Goal: Information Seeking & Learning: Learn about a topic

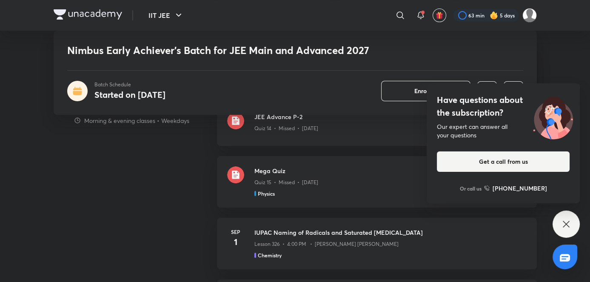
click at [562, 229] on icon at bounding box center [566, 224] width 10 height 10
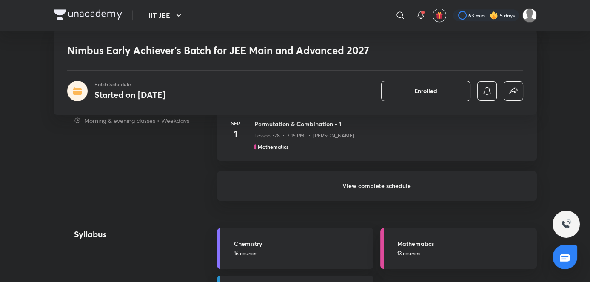
scroll to position [810, 0]
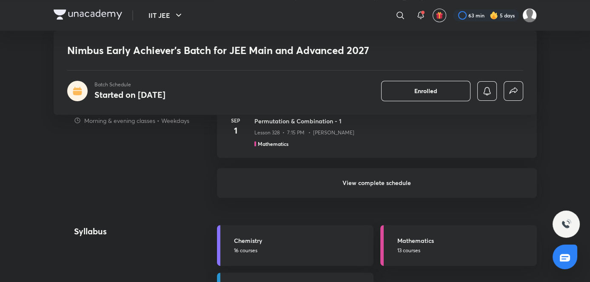
click at [408, 188] on h6 "View complete schedule" at bounding box center [377, 183] width 320 height 30
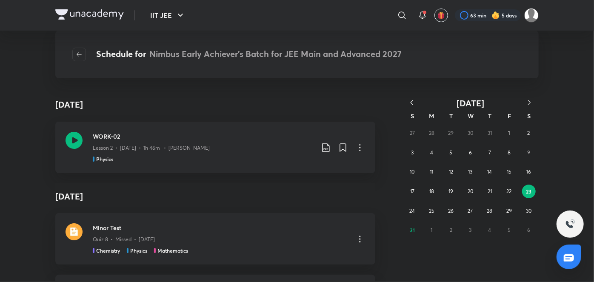
click at [529, 101] on icon "button" at bounding box center [529, 102] width 3 height 5
click at [416, 168] on button "14" at bounding box center [412, 172] width 14 height 14
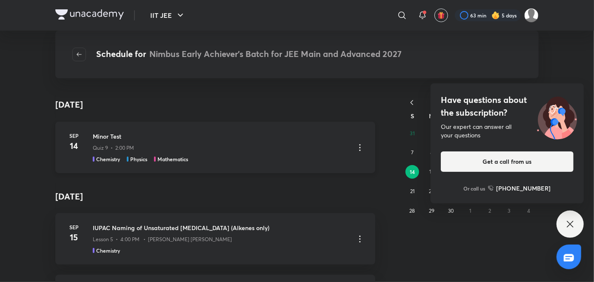
click at [227, 160] on div "Chemistry Physics Mathematics" at bounding box center [220, 159] width 255 height 8
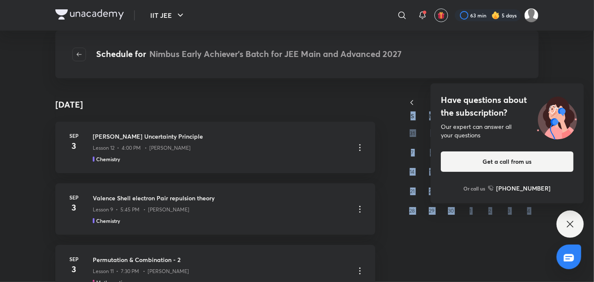
drag, startPoint x: 584, startPoint y: 233, endPoint x: 572, endPoint y: 234, distance: 12.4
click at [572, 234] on div "IIT JEE ​ 63 min 5 days Schedule for Nimbus Early Achiever’s Batch for JEE Main…" at bounding box center [297, 141] width 594 height 282
click at [572, 234] on div "Have questions about the subscription? Our expert can answer all your questions…" at bounding box center [569, 224] width 27 height 27
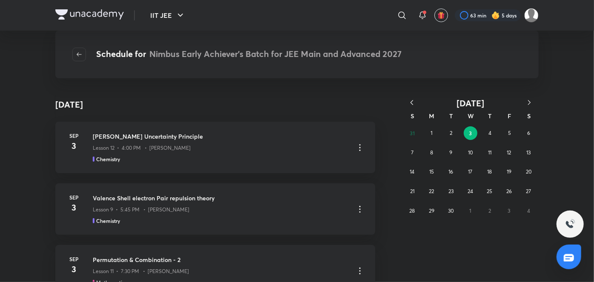
click at [535, 100] on button "button" at bounding box center [529, 103] width 19 height 11
click at [411, 103] on icon "button" at bounding box center [411, 102] width 9 height 9
click at [402, 98] on button "button" at bounding box center [411, 103] width 19 height 11
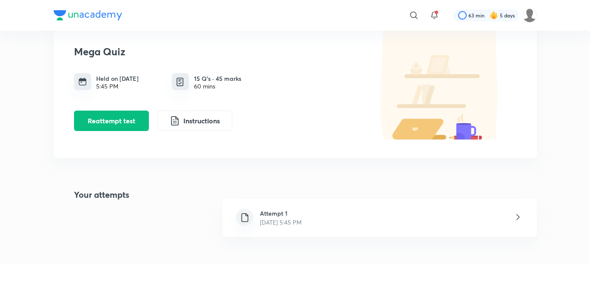
scroll to position [49, 0]
click at [283, 227] on div "Attempt 1 Aug 31, 2025, 5:45 PM" at bounding box center [379, 218] width 314 height 38
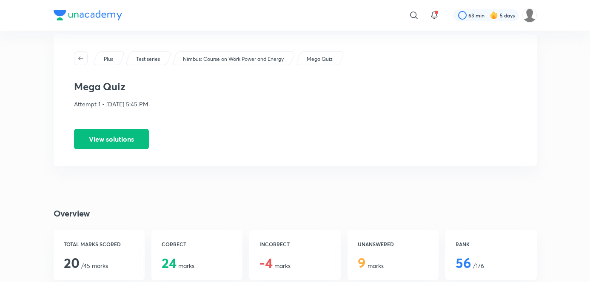
scroll to position [12, 0]
click at [118, 139] on button "View solutions" at bounding box center [111, 139] width 75 height 20
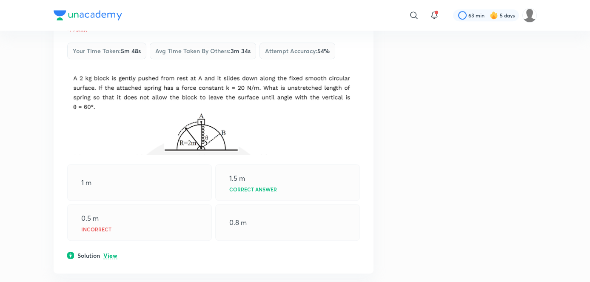
scroll to position [945, 0]
click at [111, 252] on p "View" at bounding box center [110, 255] width 14 height 6
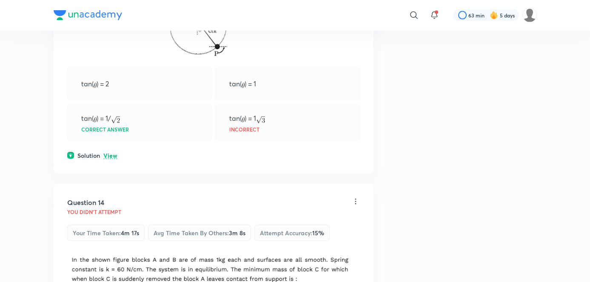
scroll to position [3770, 0]
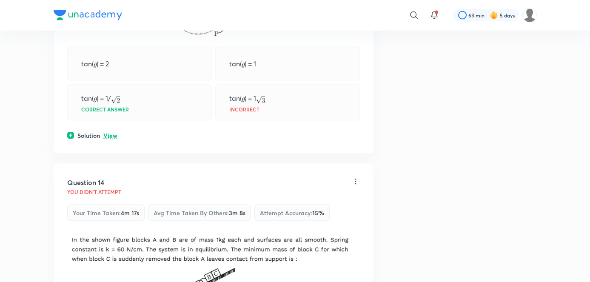
click at [109, 133] on p "View" at bounding box center [110, 136] width 14 height 6
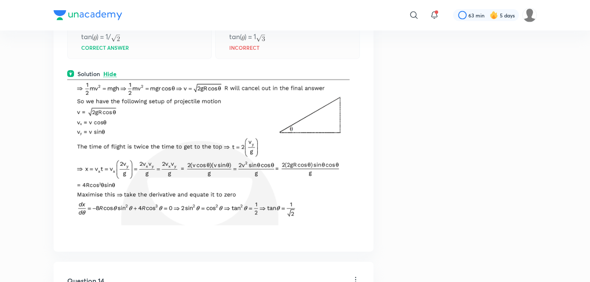
scroll to position [3832, 0]
click at [113, 71] on p "Hide" at bounding box center [109, 74] width 13 height 6
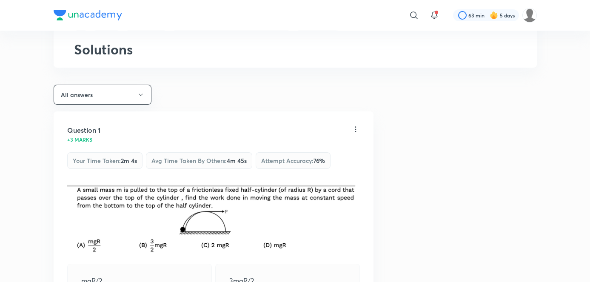
scroll to position [0, 0]
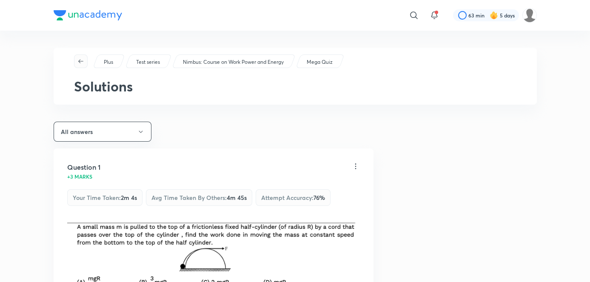
click at [77, 61] on icon "button" at bounding box center [80, 61] width 7 height 7
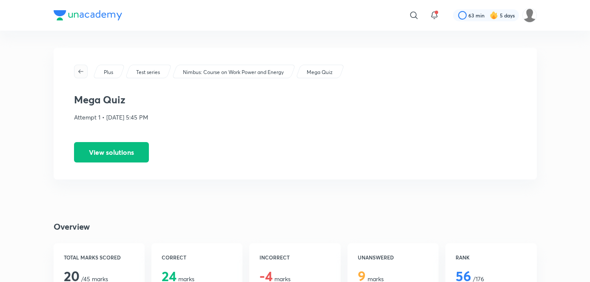
click at [81, 71] on icon "button" at bounding box center [80, 71] width 7 height 7
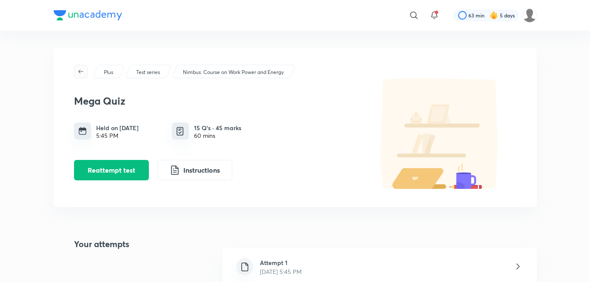
click at [85, 73] on span "button" at bounding box center [80, 71] width 13 height 7
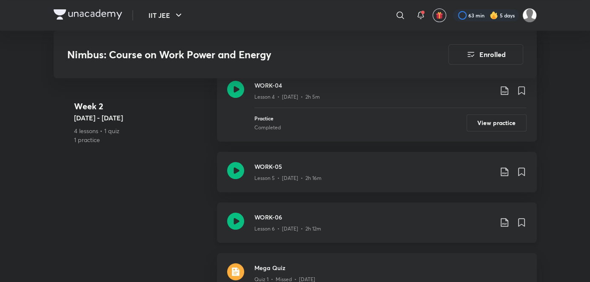
scroll to position [519, 0]
click at [507, 167] on icon at bounding box center [504, 172] width 10 height 10
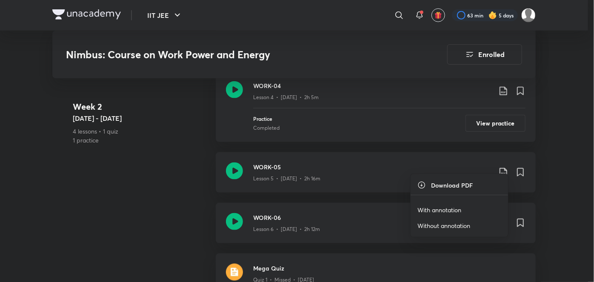
click at [438, 211] on p "With annotation" at bounding box center [439, 209] width 44 height 9
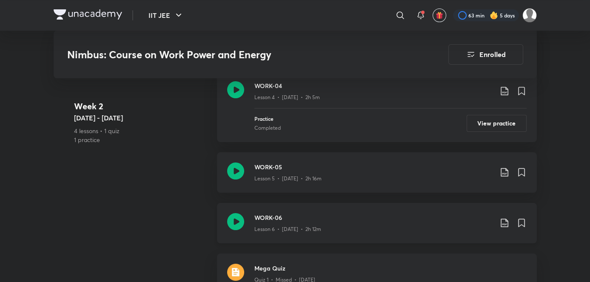
click at [334, 213] on h3 "WORK-06" at bounding box center [373, 217] width 238 height 9
click at [504, 219] on icon at bounding box center [504, 223] width 7 height 9
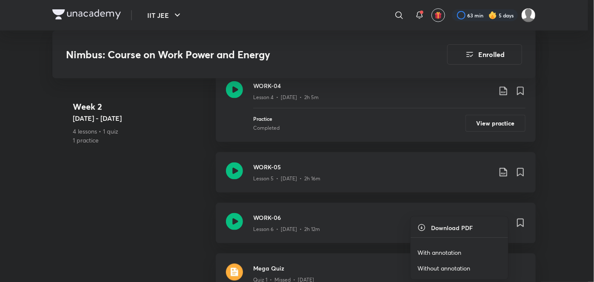
click at [444, 254] on p "With annotation" at bounding box center [439, 252] width 44 height 9
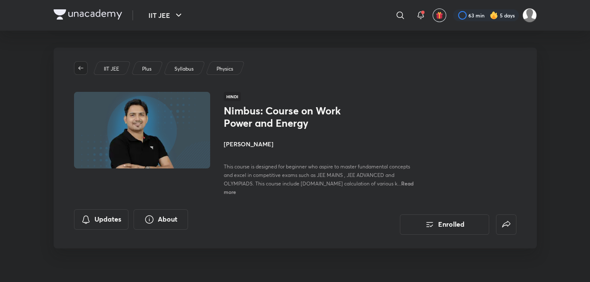
click at [77, 67] on icon "button" at bounding box center [80, 68] width 7 height 7
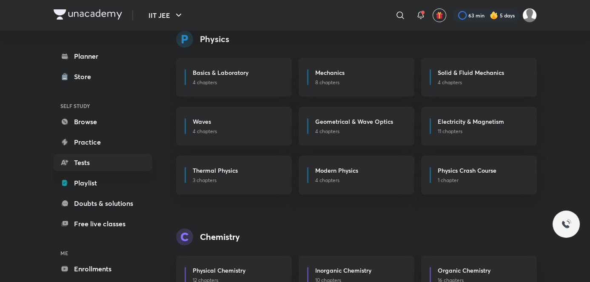
scroll to position [40, 0]
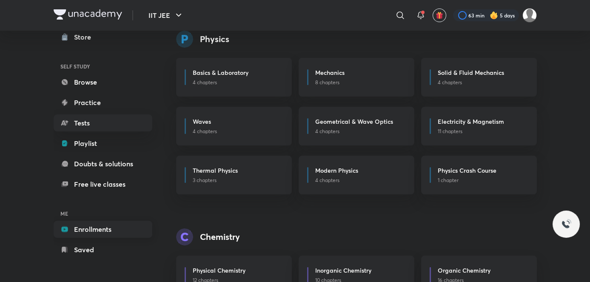
click at [108, 233] on link "Enrollments" at bounding box center [103, 229] width 99 height 17
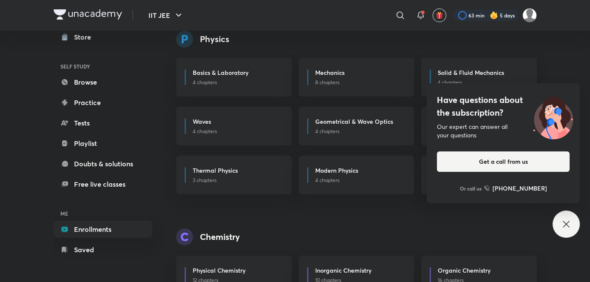
click at [573, 234] on div "Have questions about the subscription? Our expert can answer all your questions…" at bounding box center [565, 224] width 27 height 27
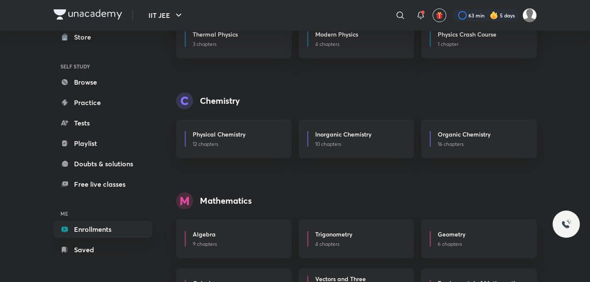
scroll to position [256, 0]
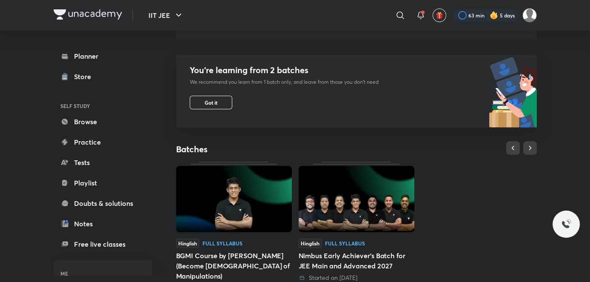
scroll to position [112, 0]
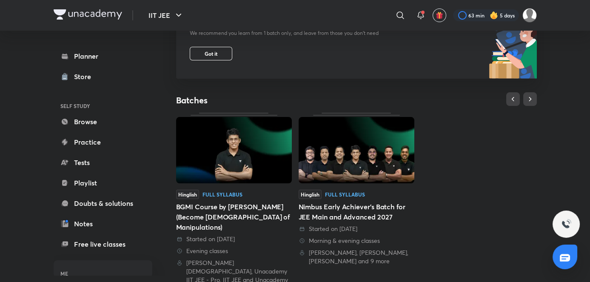
click at [320, 186] on link "Hinglish Full Syllabus Nimbus Early Achiever’s Batch for JEE Main and Advanced …" at bounding box center [357, 189] width 116 height 153
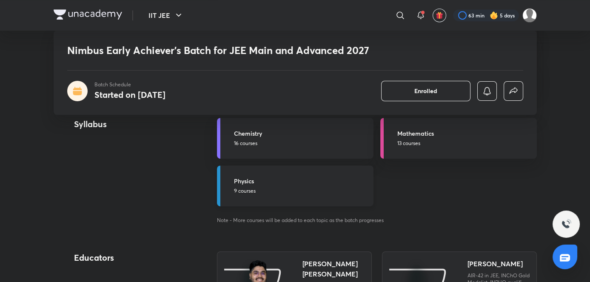
scroll to position [910, 0]
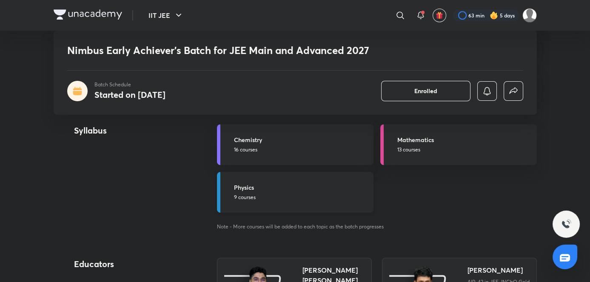
click at [268, 187] on h5 "Physics" at bounding box center [301, 187] width 134 height 9
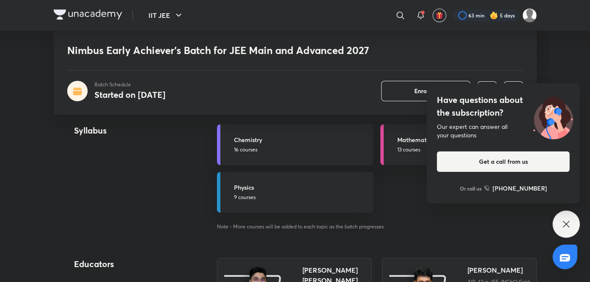
click at [569, 229] on div "Have questions about the subscription? Our expert can answer all your questions…" at bounding box center [565, 224] width 27 height 27
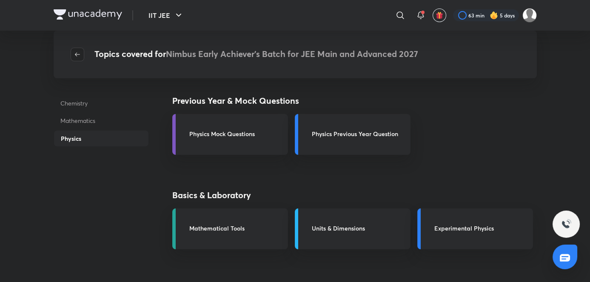
click at [75, 52] on icon "button" at bounding box center [77, 54] width 7 height 7
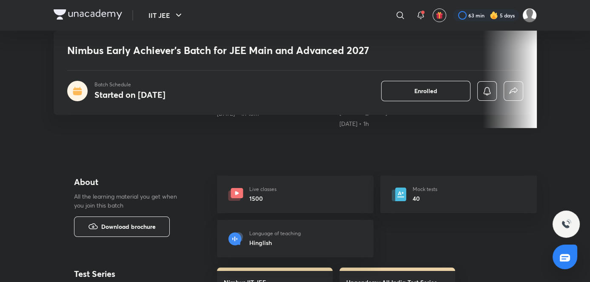
scroll to position [217, 0]
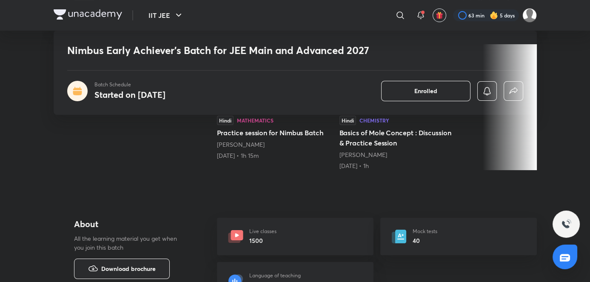
click at [397, 144] on h5 "Basics of Mole Concept : Discussion & Practice Session" at bounding box center [397, 138] width 116 height 20
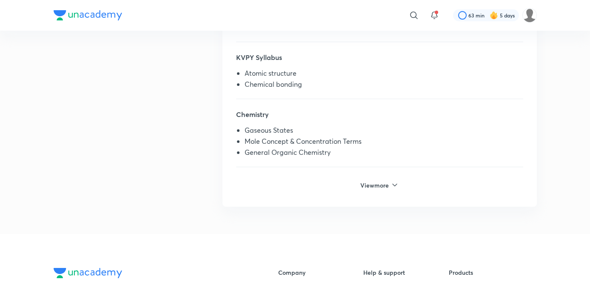
scroll to position [257, 0]
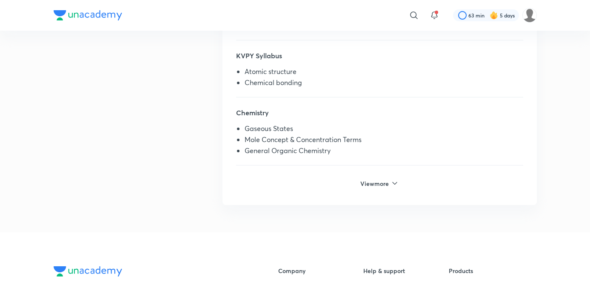
click at [363, 188] on div "View more" at bounding box center [379, 190] width 287 height 29
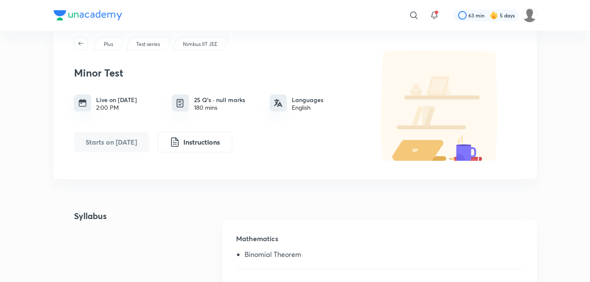
scroll to position [0, 0]
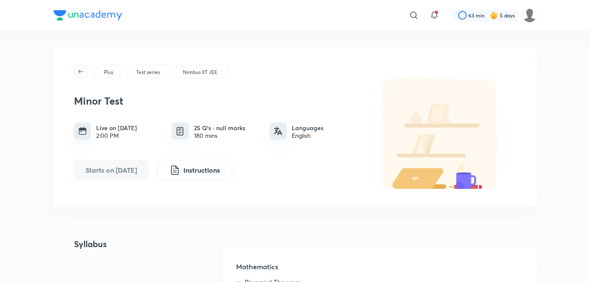
click at [82, 71] on icon "button" at bounding box center [80, 71] width 7 height 7
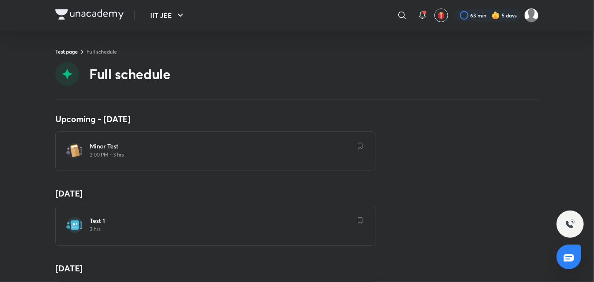
click at [217, 156] on p "2:00 PM • 3 hrs" at bounding box center [221, 154] width 262 height 7
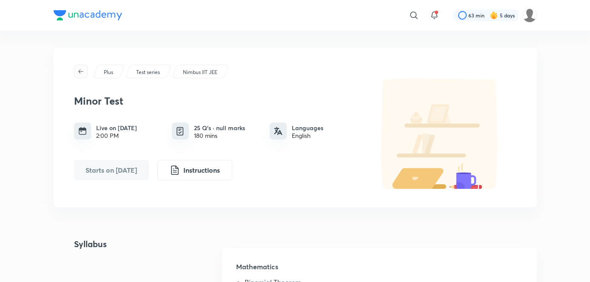
click at [81, 74] on icon "button" at bounding box center [80, 71] width 7 height 7
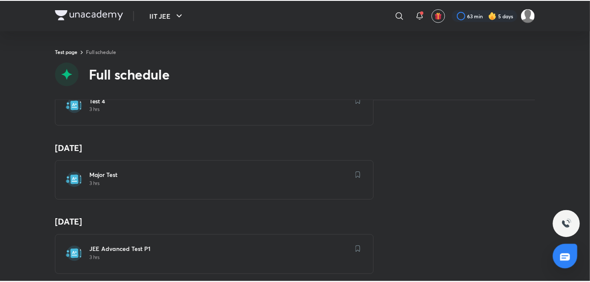
scroll to position [344, 0]
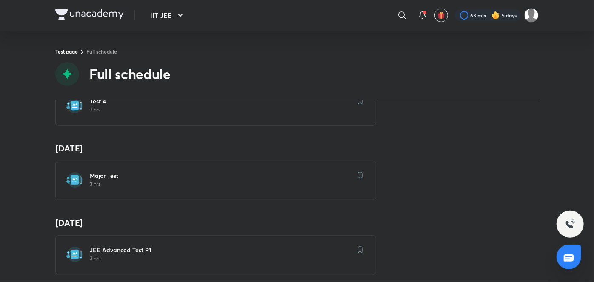
click at [193, 174] on h6 "Major Test" at bounding box center [221, 175] width 262 height 9
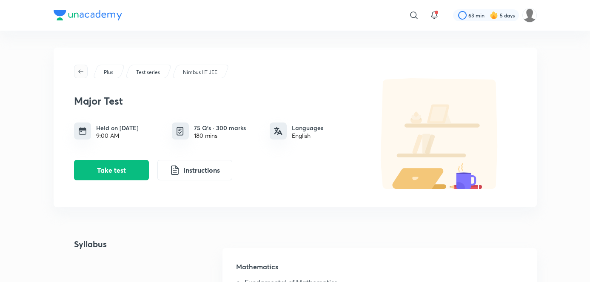
click at [77, 76] on button "button" at bounding box center [81, 72] width 14 height 14
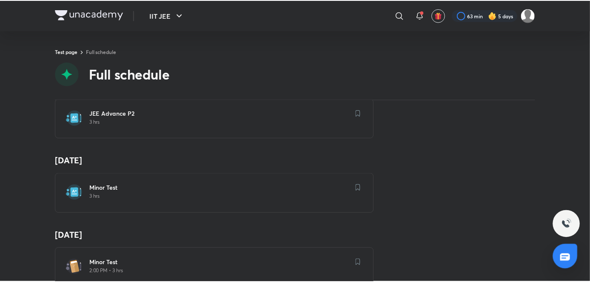
scroll to position [529, 0]
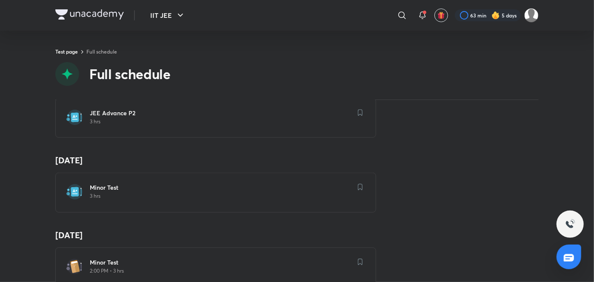
click at [191, 193] on p "3 hrs" at bounding box center [221, 196] width 262 height 7
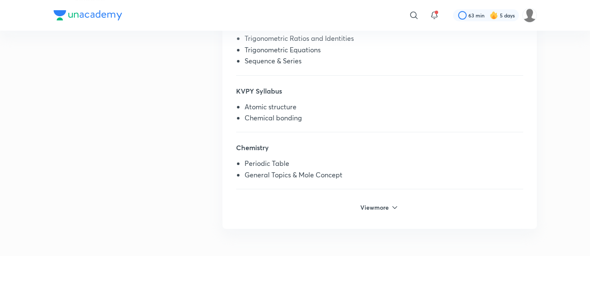
scroll to position [245, 0]
click at [326, 205] on div "View more" at bounding box center [379, 213] width 287 height 29
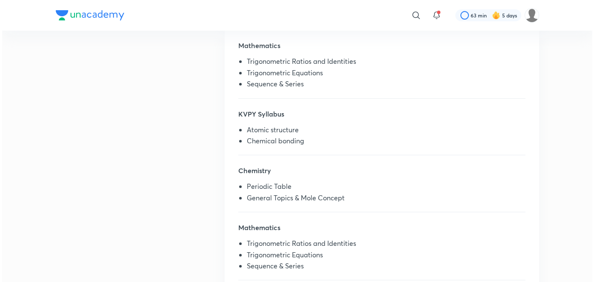
scroll to position [0, 0]
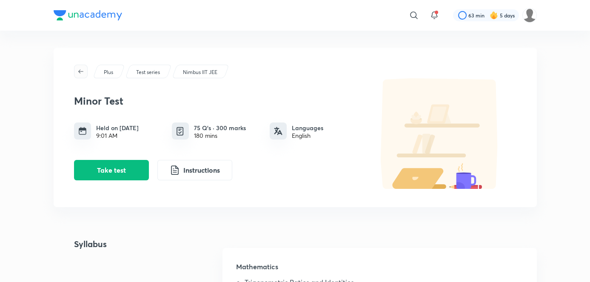
click at [80, 73] on icon "button" at bounding box center [80, 71] width 7 height 7
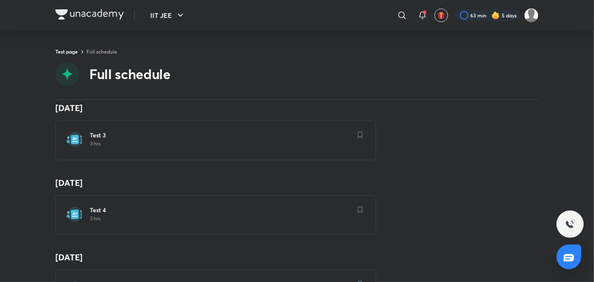
scroll to position [187, 0]
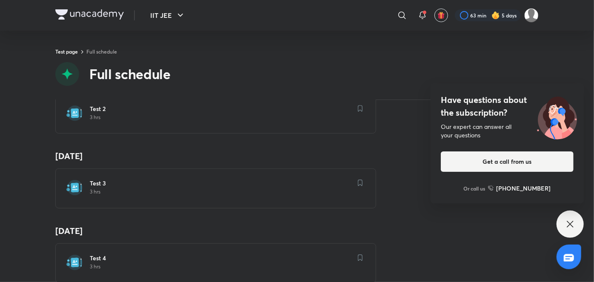
click at [568, 230] on div "Have questions about the subscription? Our expert can answer all your questions…" at bounding box center [569, 224] width 27 height 27
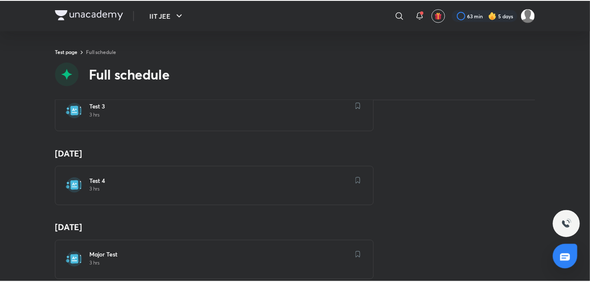
scroll to position [264, 0]
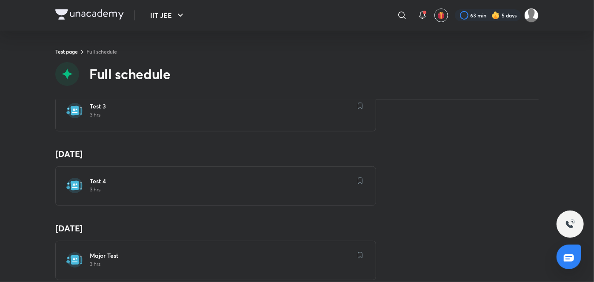
click at [186, 266] on div "Major Test 3 hrs" at bounding box center [221, 260] width 262 height 18
